Goal: Information Seeking & Learning: Learn about a topic

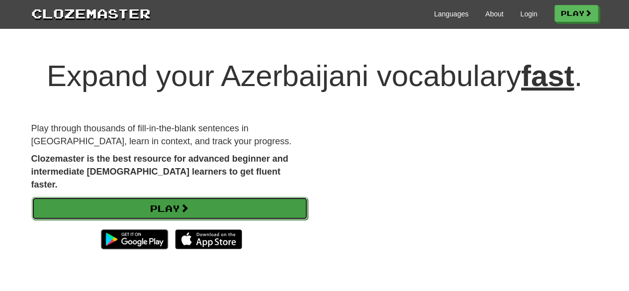
click at [199, 199] on link "Play" at bounding box center [170, 208] width 276 height 23
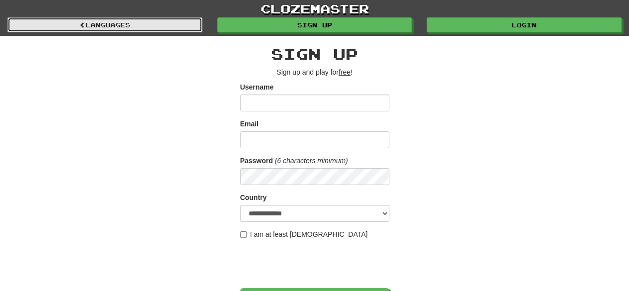
click at [80, 28] on link "Languages" at bounding box center [104, 24] width 195 height 15
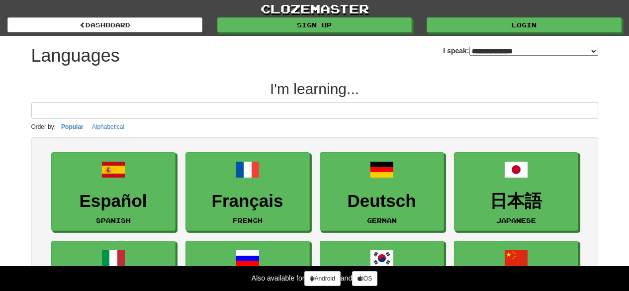
select select "*******"
